Goal: Task Accomplishment & Management: Complete application form

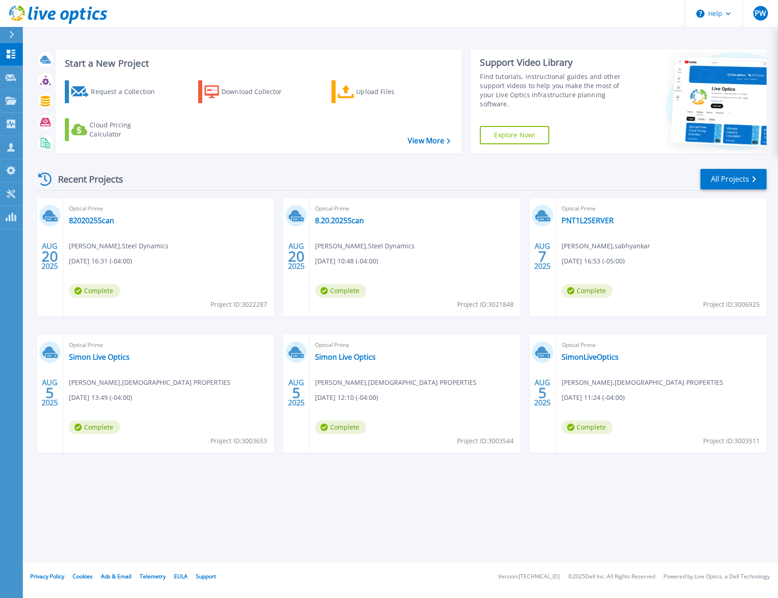
click at [196, 174] on div "Recent Projects All Projects" at bounding box center [400, 179] width 731 height 23
click at [11, 83] on link "Request Capture Request Capture" at bounding box center [11, 77] width 23 height 23
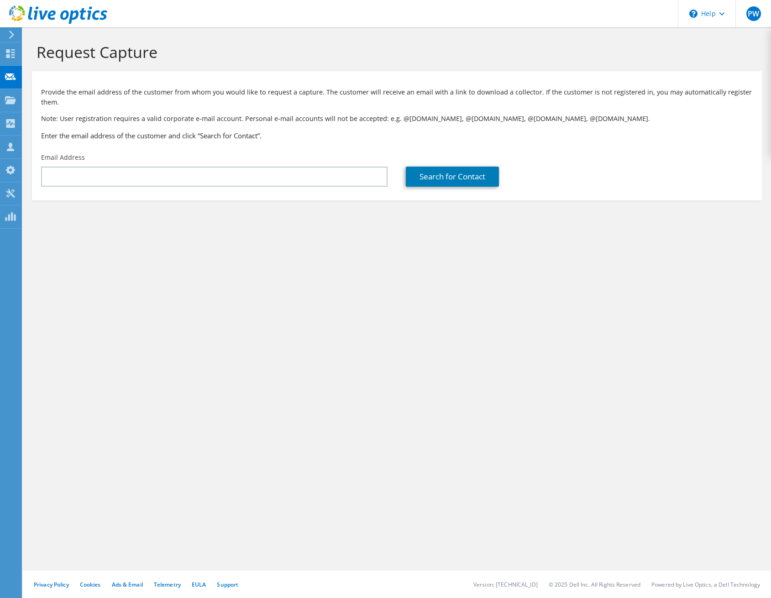
click at [348, 143] on div "Provide the email address of the customer from whom you would like to request a…" at bounding box center [397, 112] width 730 height 73
click at [576, 391] on div "Request Capture Provide the email address of the customer from whom you would l…" at bounding box center [397, 312] width 748 height 571
click at [569, 387] on div "Request Capture Provide the email address of the customer from whom you would l…" at bounding box center [397, 312] width 748 height 571
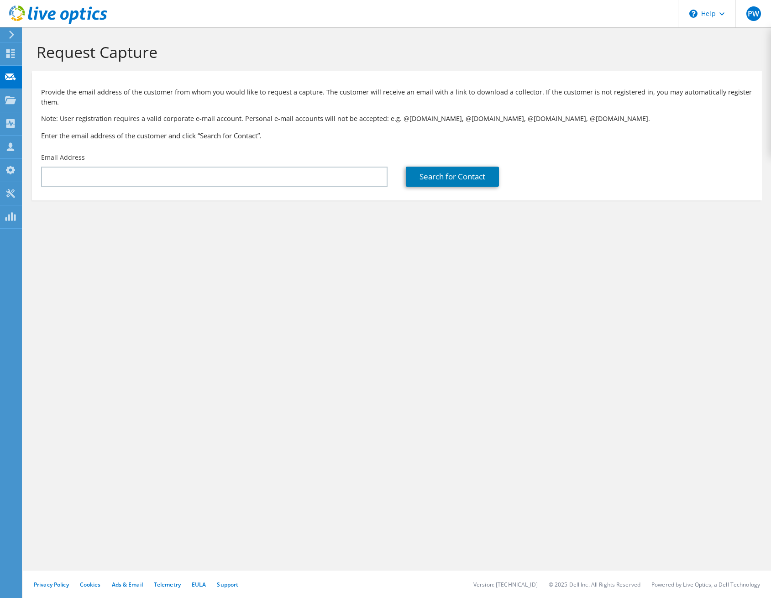
click at [569, 387] on div "Request Capture Provide the email address of the customer from whom you would l…" at bounding box center [397, 312] width 748 height 571
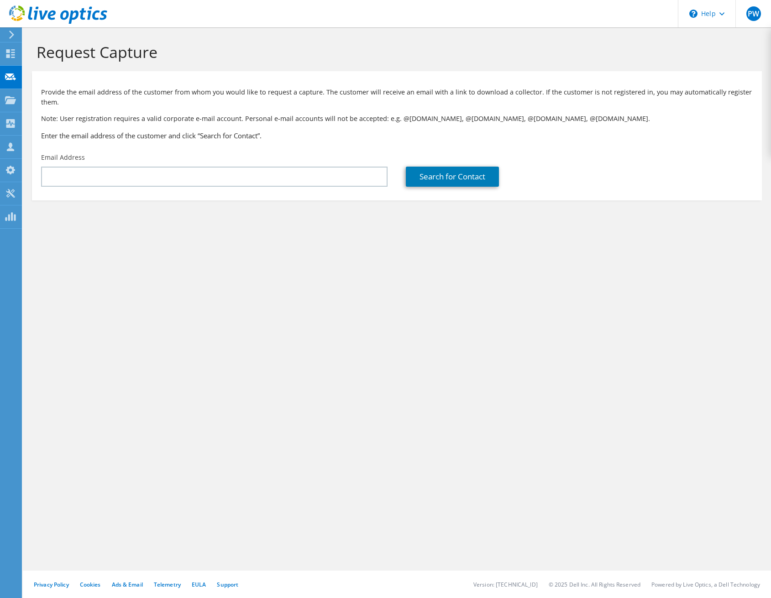
click at [569, 387] on div "Request Capture Provide the email address of the customer from whom you would l…" at bounding box center [397, 312] width 748 height 571
click at [8, 50] on use at bounding box center [10, 53] width 9 height 9
